Goal: Information Seeking & Learning: Learn about a topic

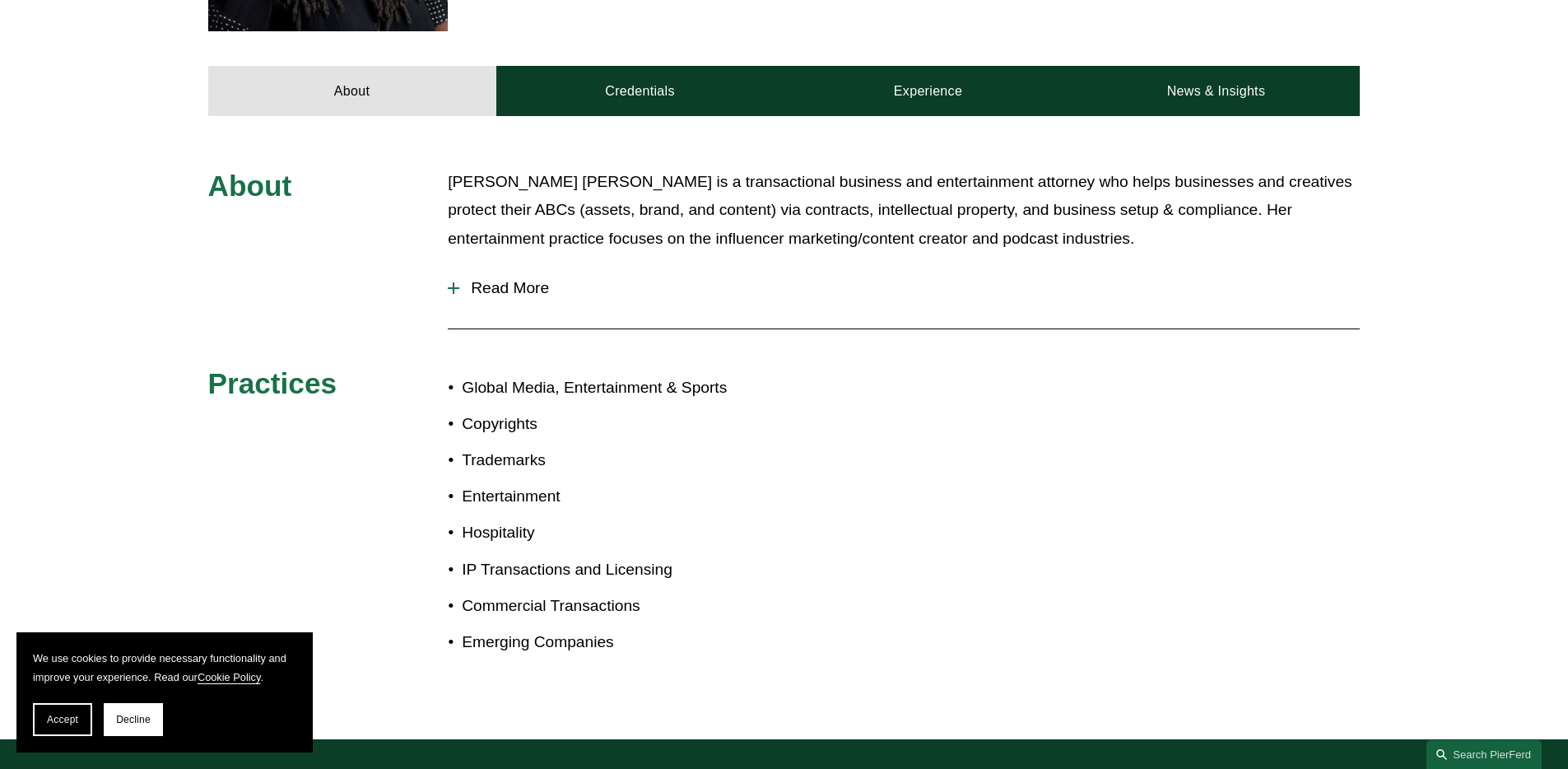
scroll to position [667, 0]
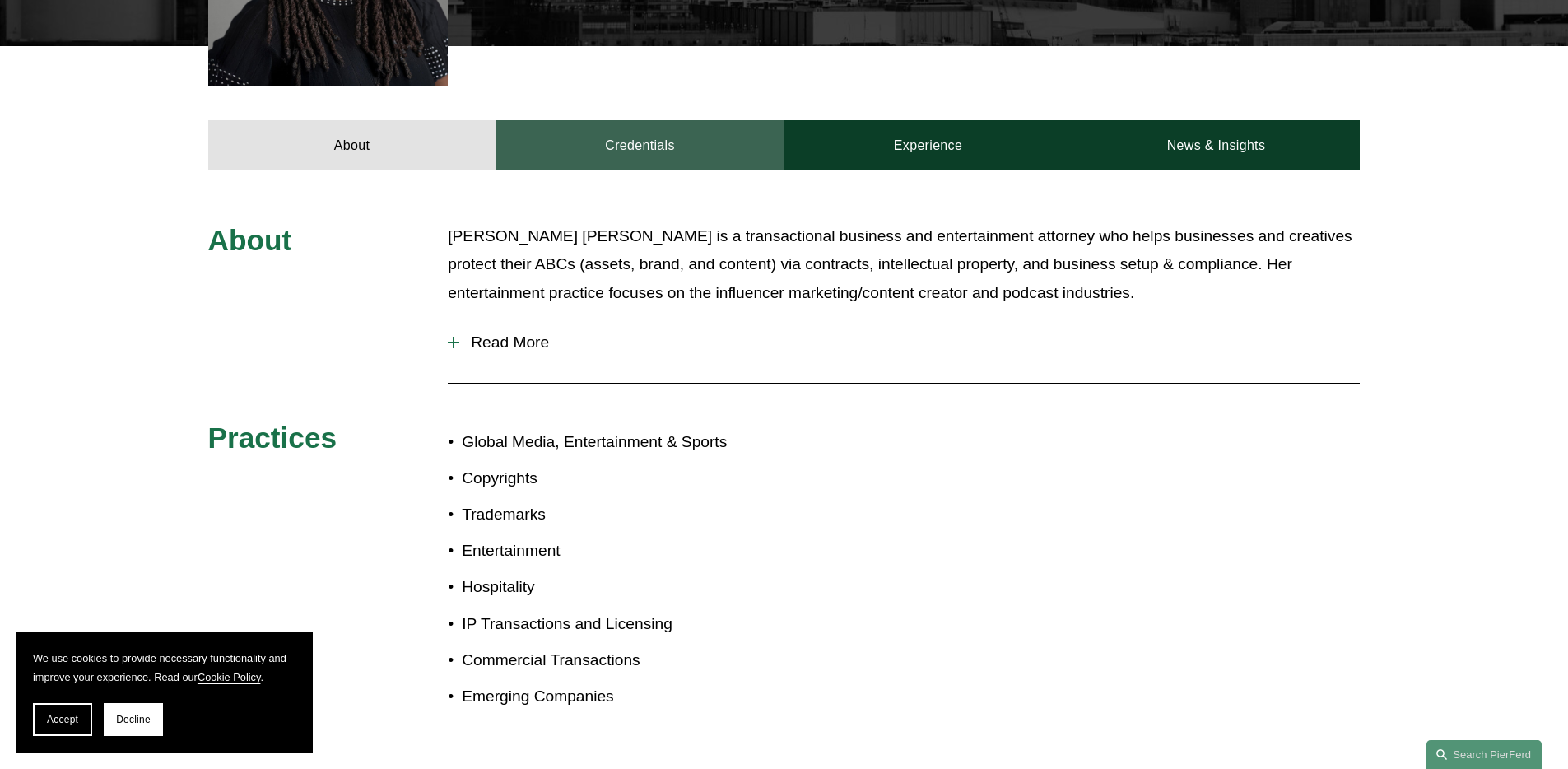
click at [645, 120] on link "Credentials" at bounding box center [641, 145] width 288 height 49
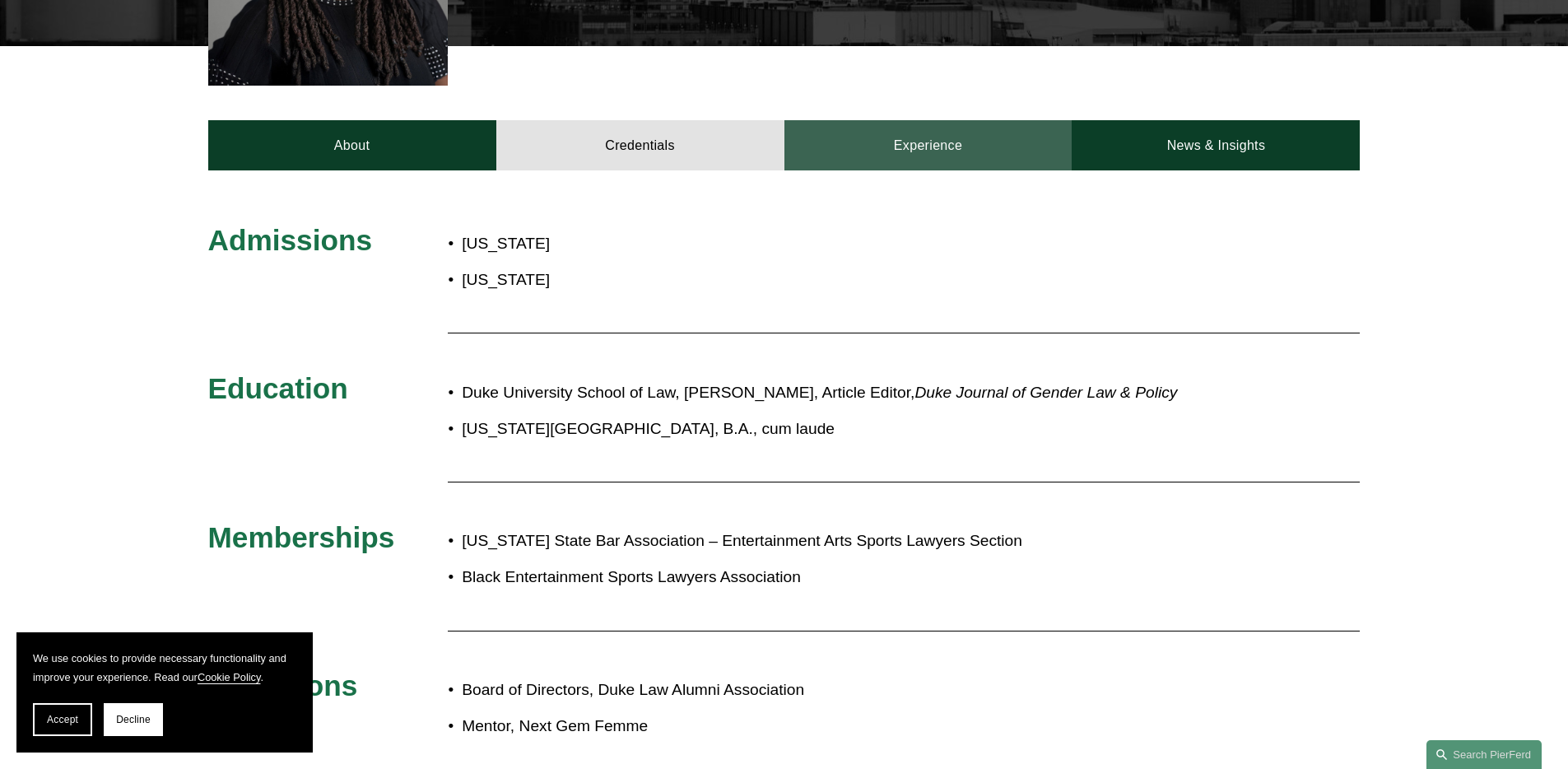
click at [894, 120] on link "Experience" at bounding box center [929, 145] width 288 height 49
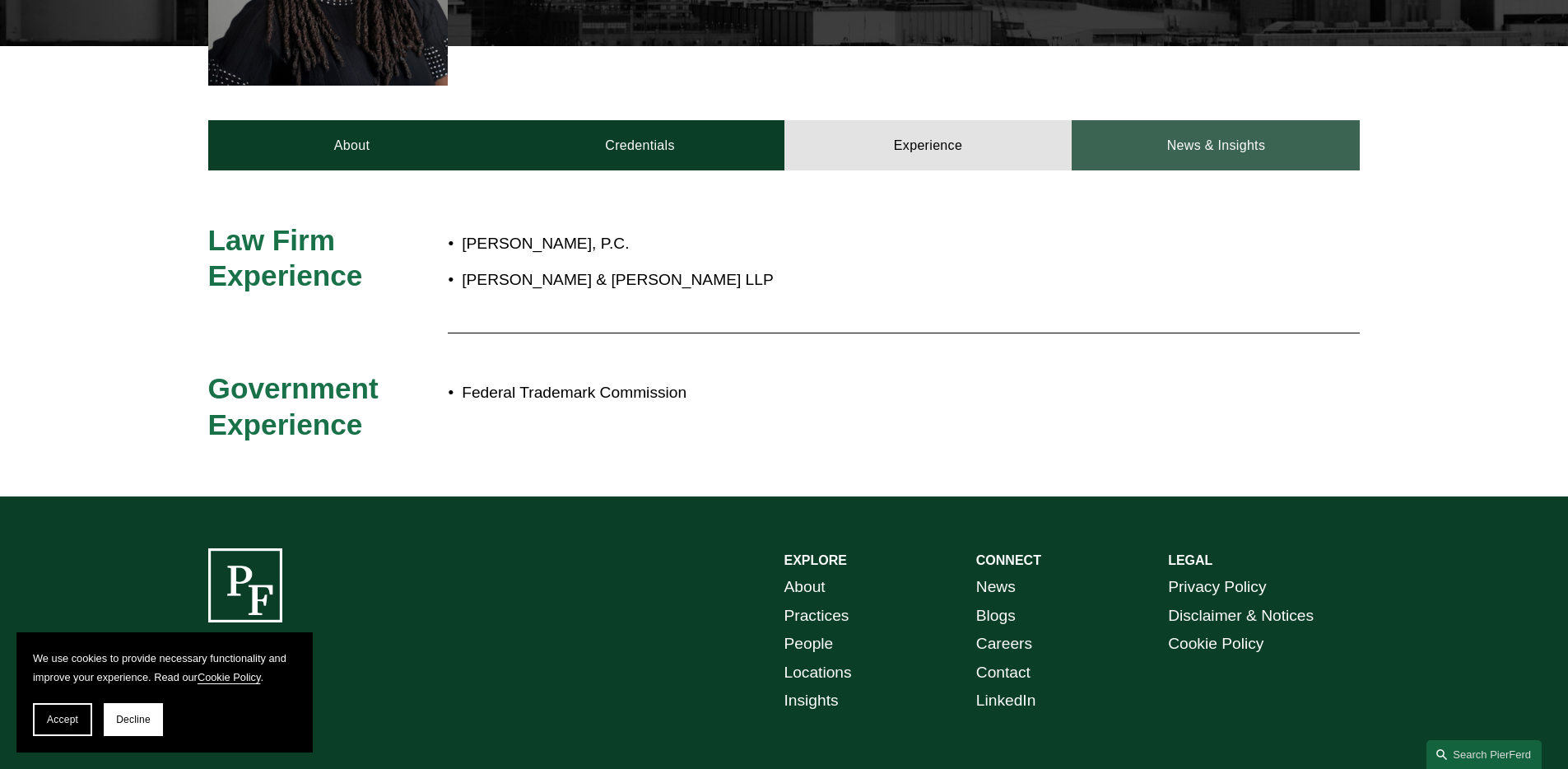
click at [1142, 120] on link "News & Insights" at bounding box center [1216, 145] width 288 height 49
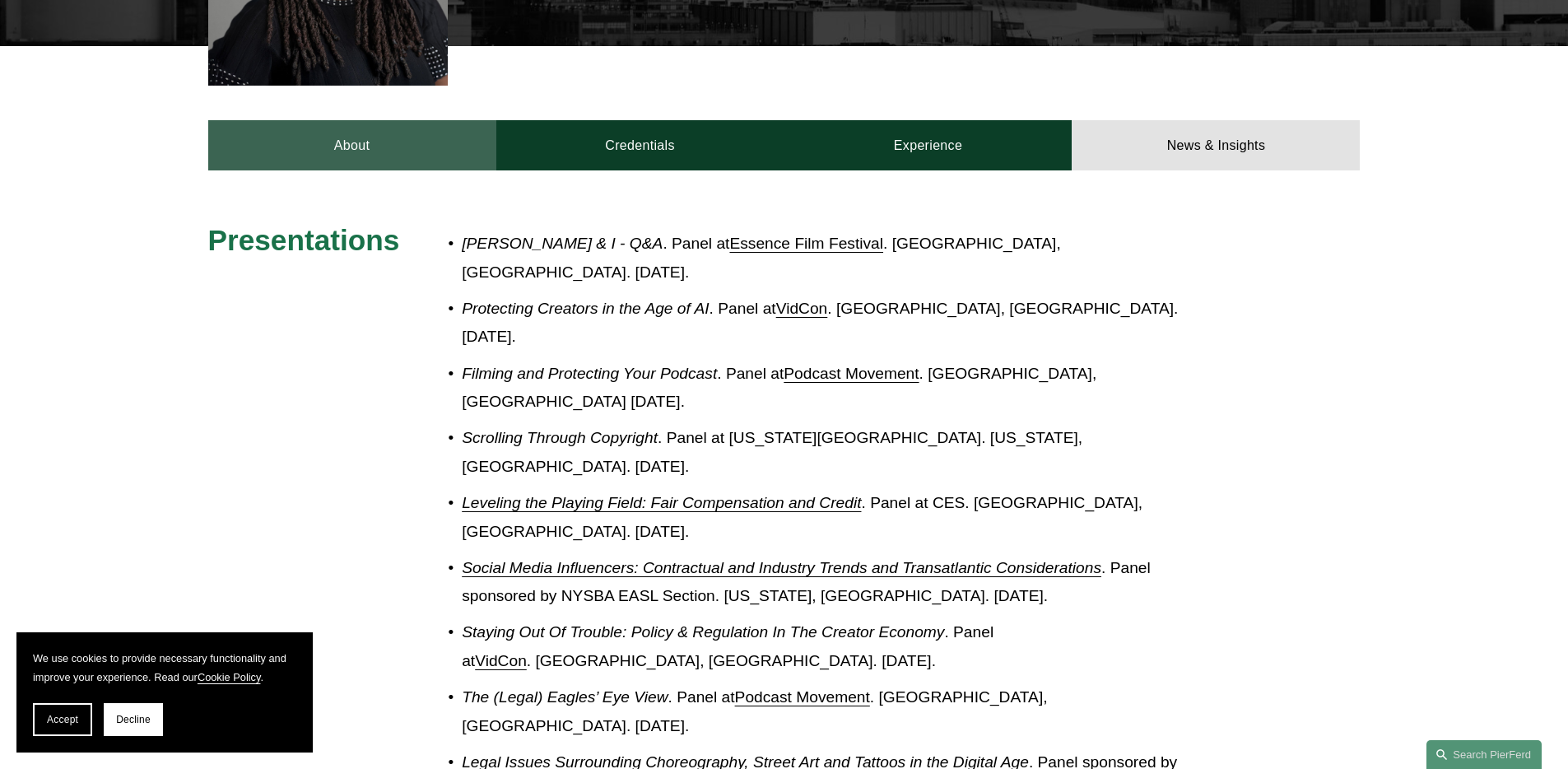
click at [413, 120] on link "About" at bounding box center [353, 145] width 288 height 49
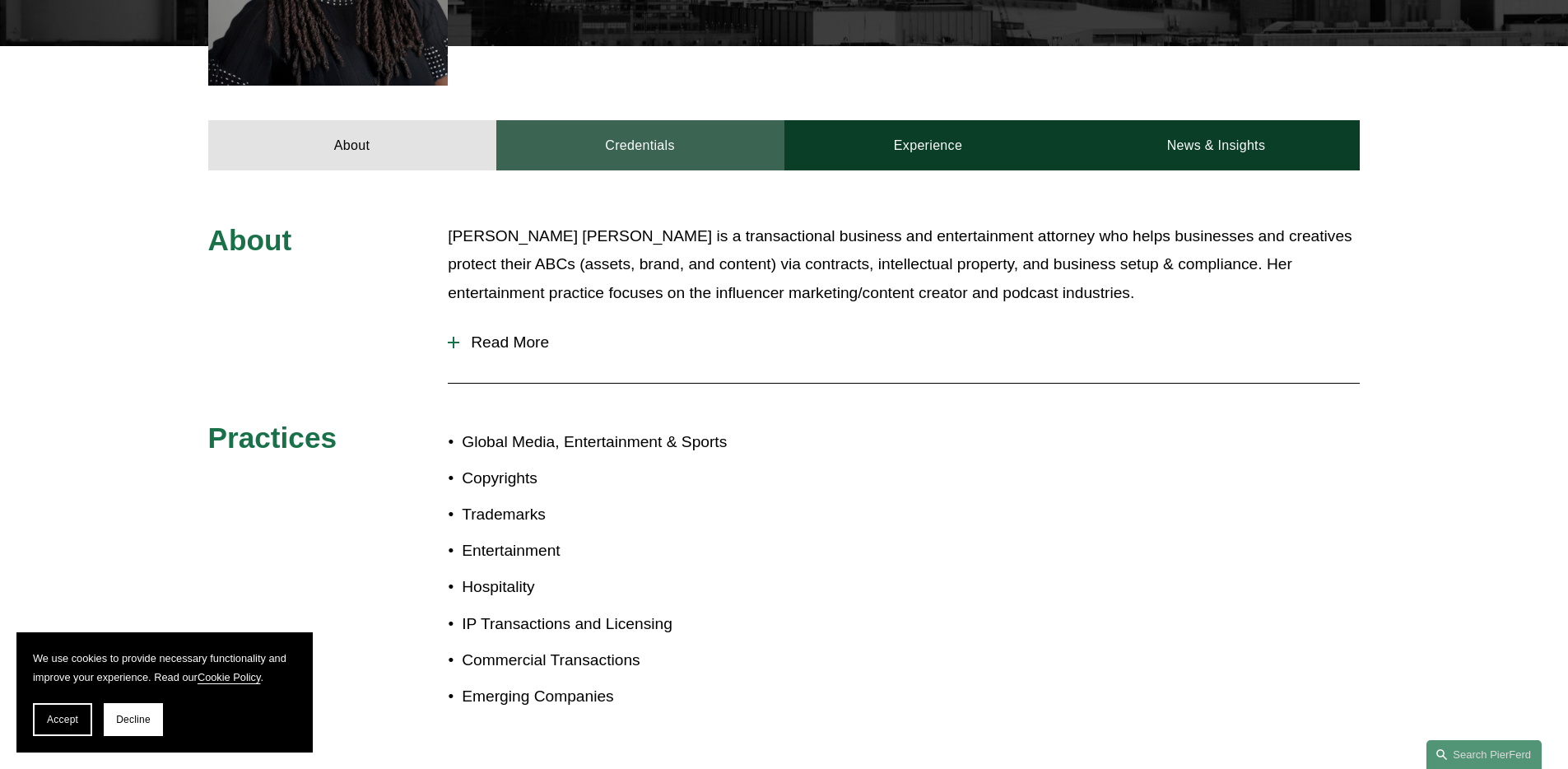
click at [568, 120] on link "Credentials" at bounding box center [641, 145] width 288 height 49
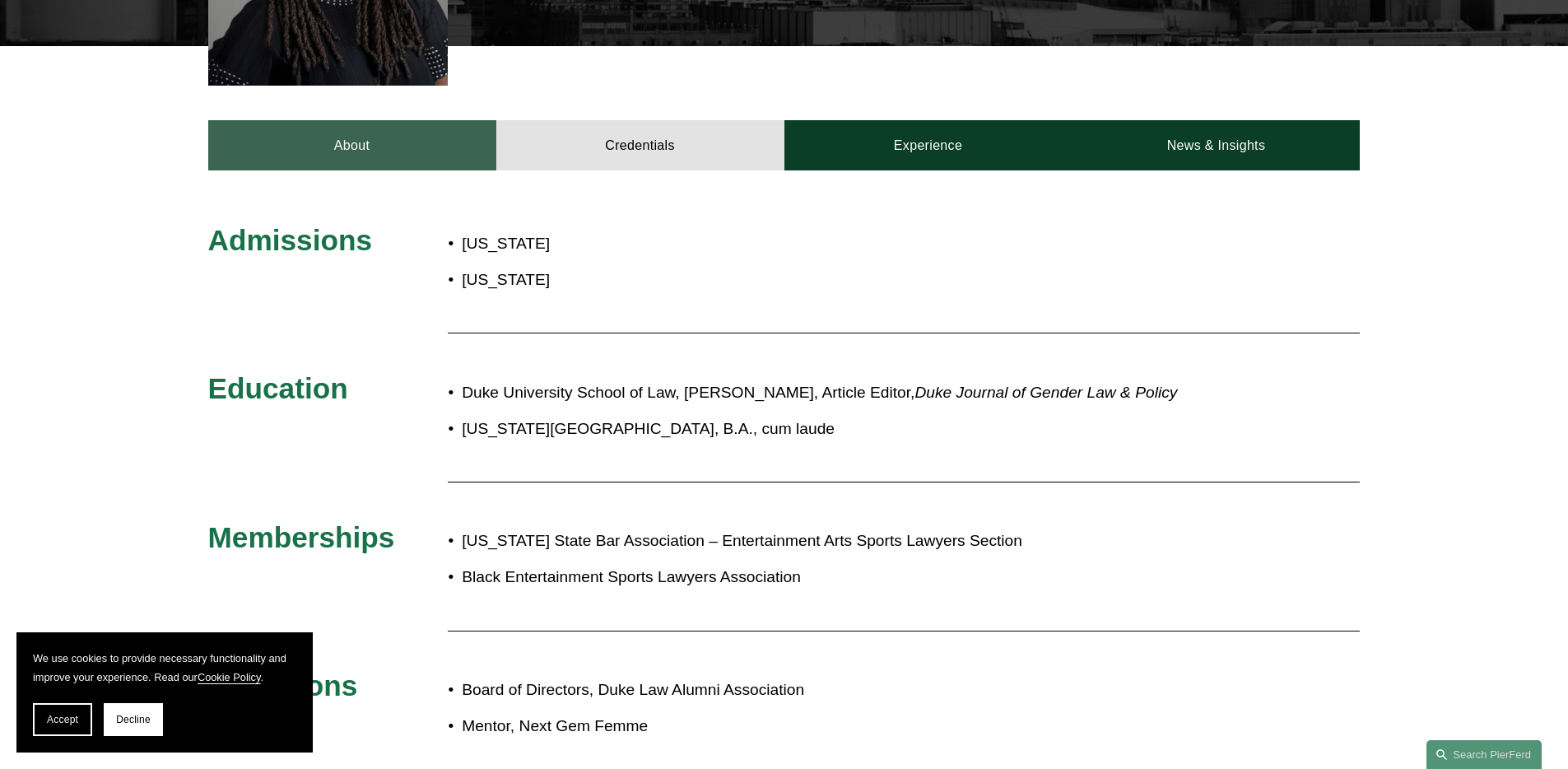
click at [368, 120] on link "About" at bounding box center [353, 145] width 288 height 49
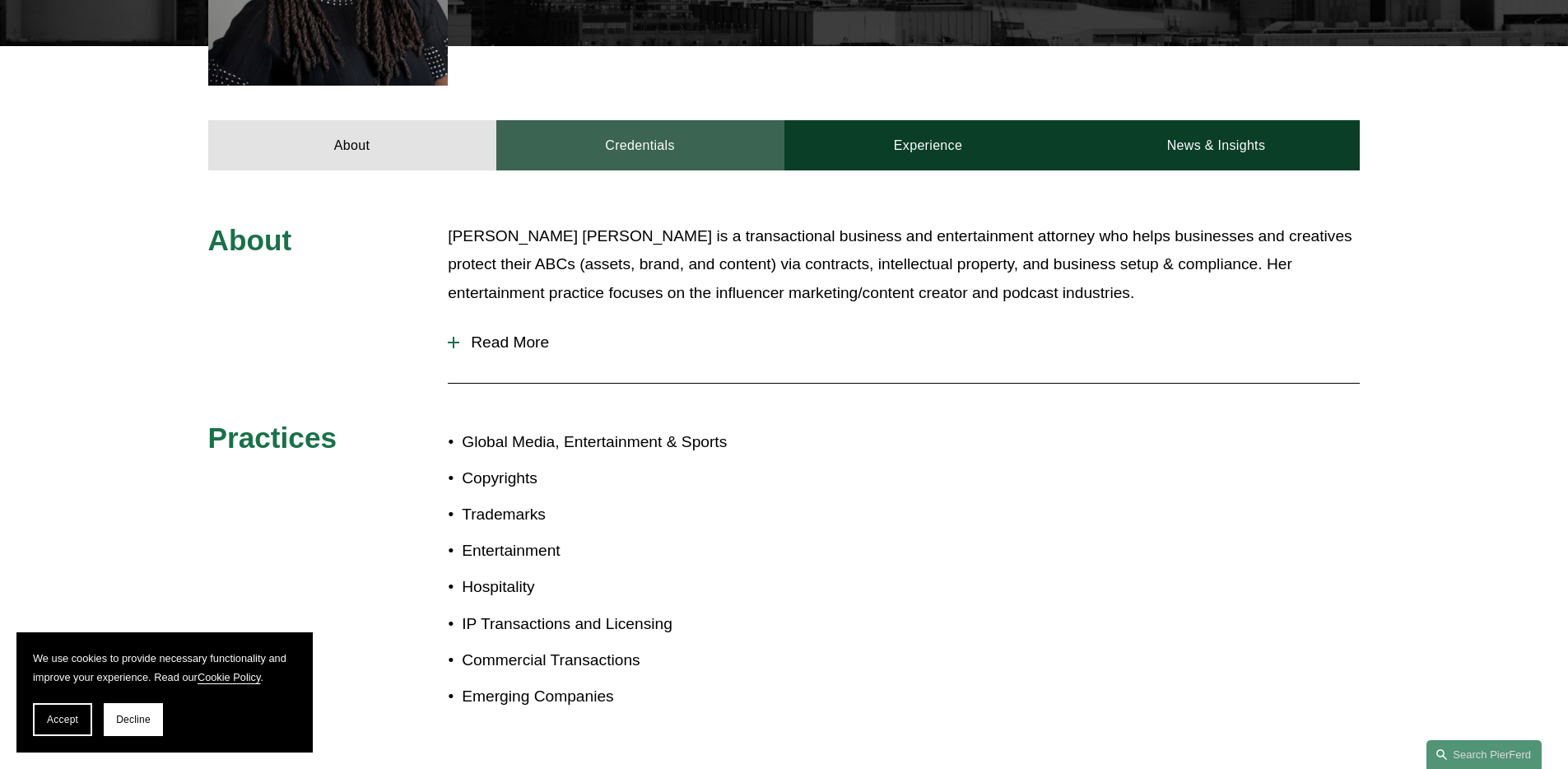
click at [561, 120] on link "Credentials" at bounding box center [641, 145] width 288 height 49
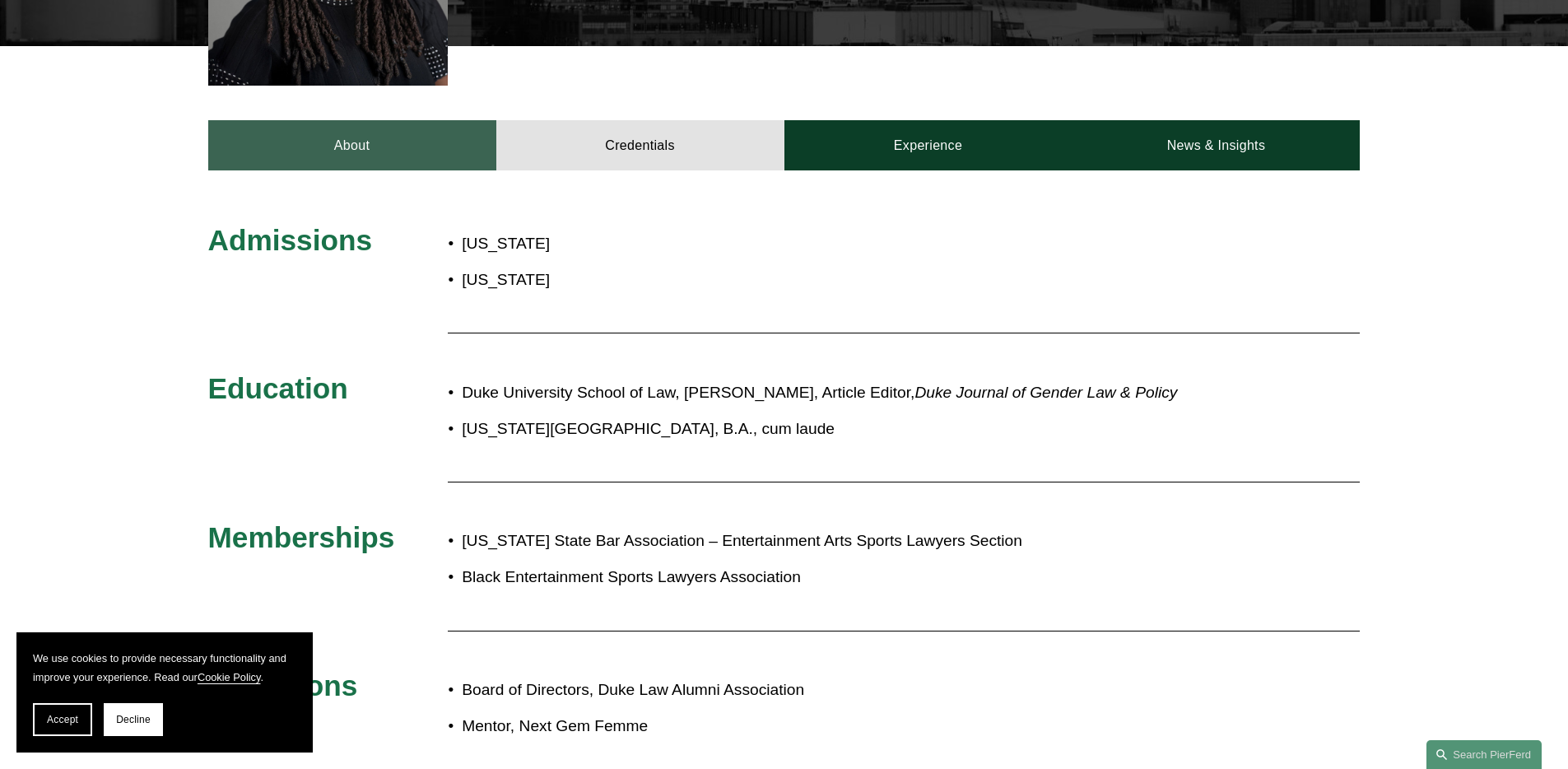
click at [353, 120] on link "About" at bounding box center [353, 145] width 288 height 49
